Goal: Task Accomplishment & Management: Use online tool/utility

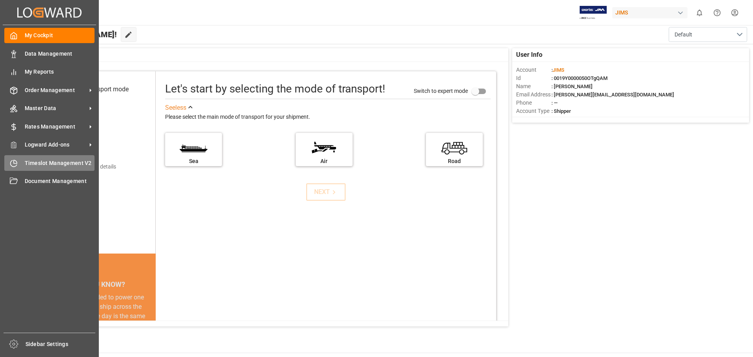
click at [34, 159] on span "Timeslot Management V2" at bounding box center [60, 163] width 70 height 8
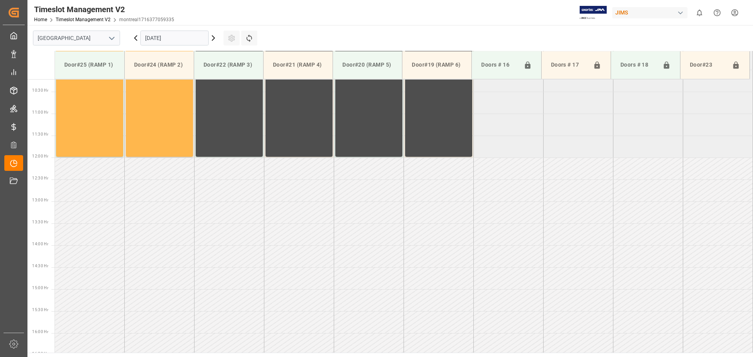
scroll to position [310, 0]
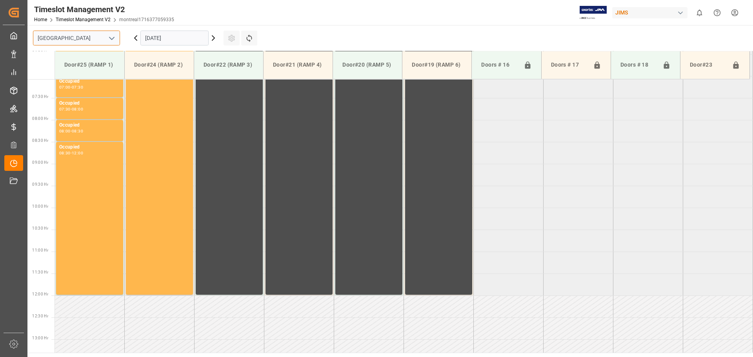
click at [94, 42] on input "[GEOGRAPHIC_DATA]" at bounding box center [76, 38] width 87 height 15
click at [114, 39] on icon "open menu" at bounding box center [111, 38] width 9 height 9
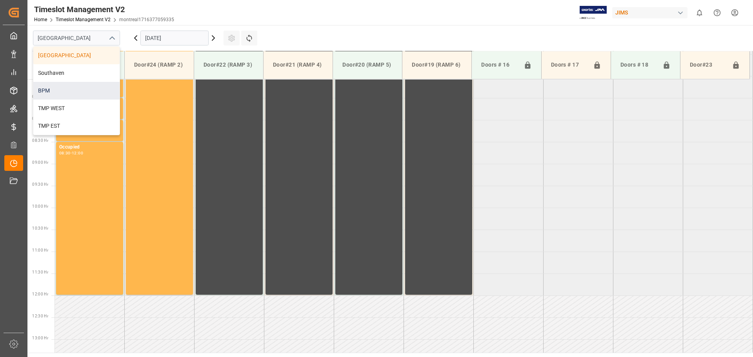
click at [80, 94] on div "BPM" at bounding box center [76, 91] width 86 height 18
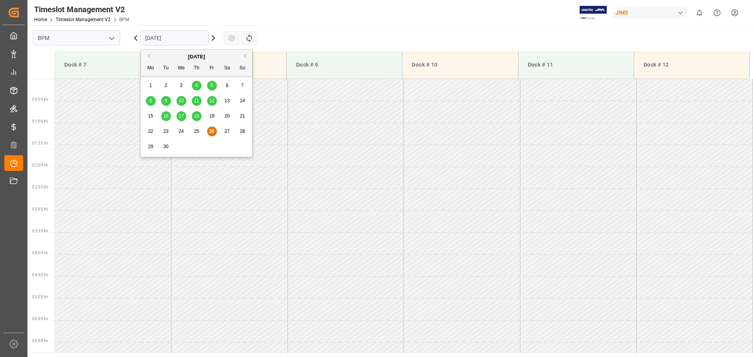
click at [178, 38] on input "[DATE]" at bounding box center [174, 38] width 68 height 15
click at [212, 131] on span "26" at bounding box center [211, 131] width 5 height 5
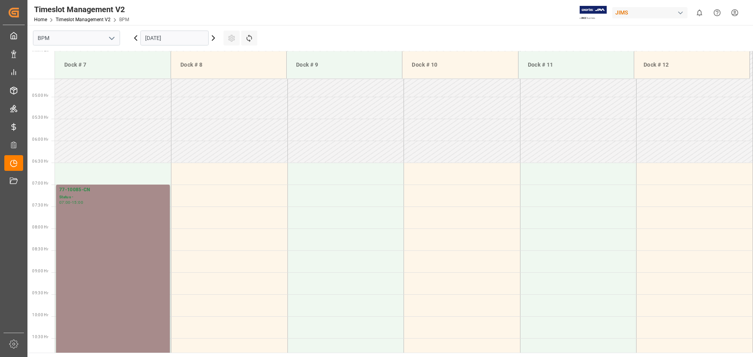
scroll to position [235, 0]
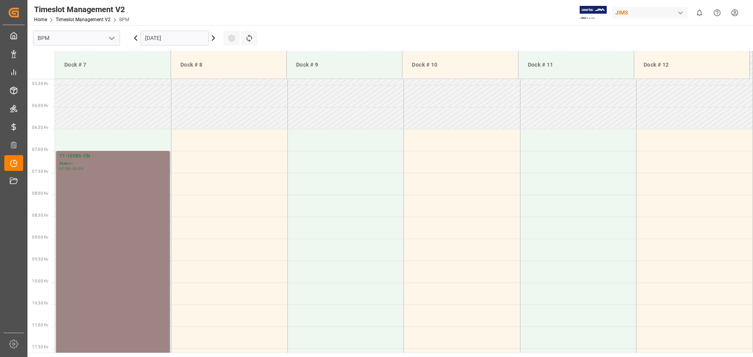
click at [135, 193] on div "77-10085-CN Status - 07:00 - 15:00" at bounding box center [112, 325] width 107 height 347
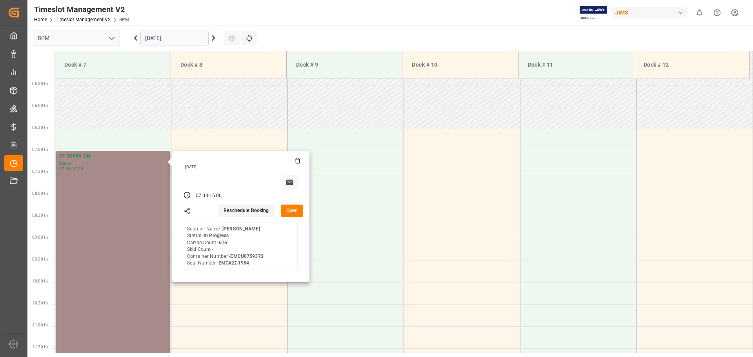
click at [296, 214] on button "Open" at bounding box center [292, 211] width 23 height 13
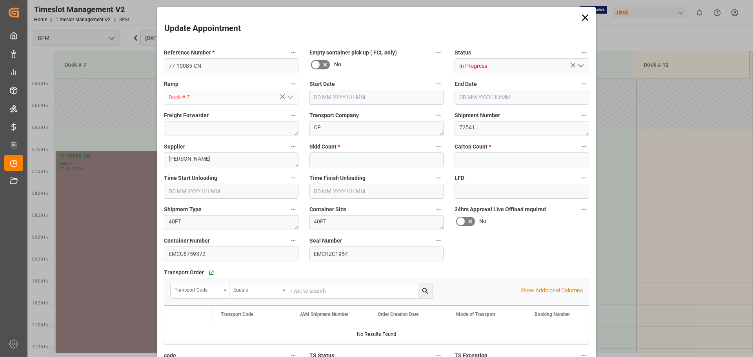
type input "0"
type input "616"
type input "[DATE] 07:00"
type input "[DATE] 15:00"
type input "[DATE] 07:30"
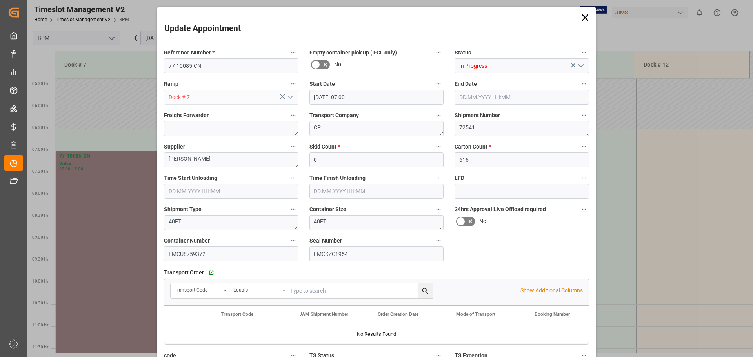
type input "[DATE] 12:00"
type input "[DATE] 20:45"
click at [581, 67] on icon "open menu" at bounding box center [580, 65] width 9 height 9
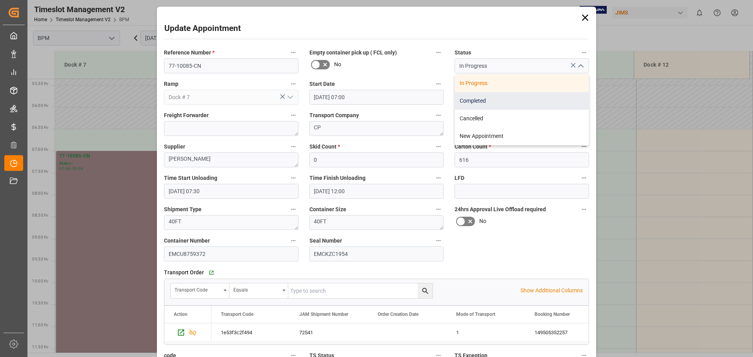
click at [491, 100] on div "Completed" at bounding box center [522, 101] width 134 height 18
type input "Completed"
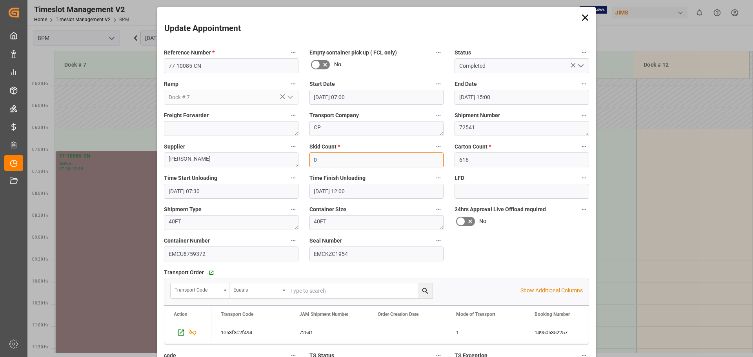
click at [398, 163] on input "0" at bounding box center [376, 159] width 134 height 15
type input "47"
click at [357, 190] on input "[DATE] 12:00" at bounding box center [376, 191] width 134 height 15
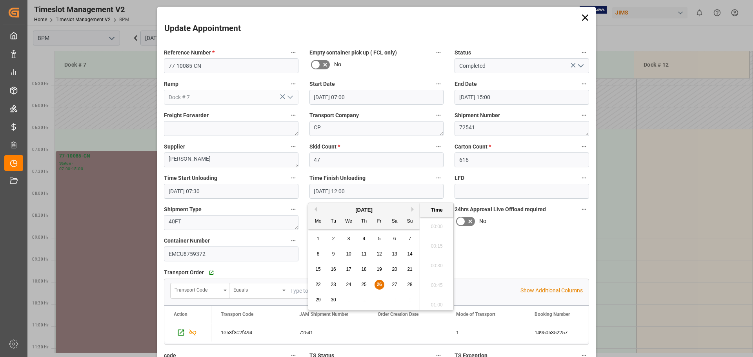
scroll to position [904, 0]
click at [380, 284] on span "26" at bounding box center [378, 284] width 5 height 5
click at [437, 224] on li "10:00" at bounding box center [436, 224] width 33 height 20
type input "[DATE] 10:00"
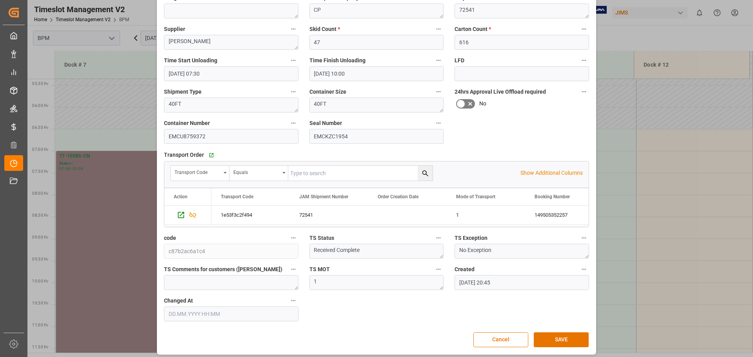
scroll to position [122, 0]
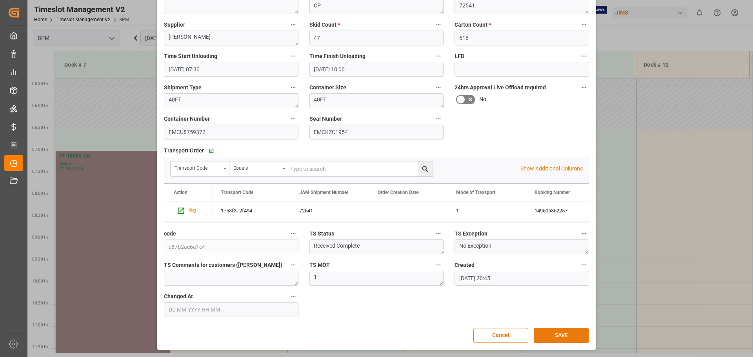
click at [561, 332] on button "SAVE" at bounding box center [561, 335] width 55 height 15
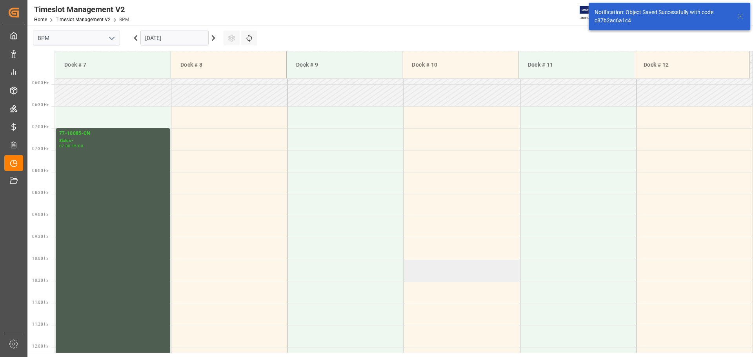
scroll to position [258, 0]
